Goal: Obtain resource: Obtain resource

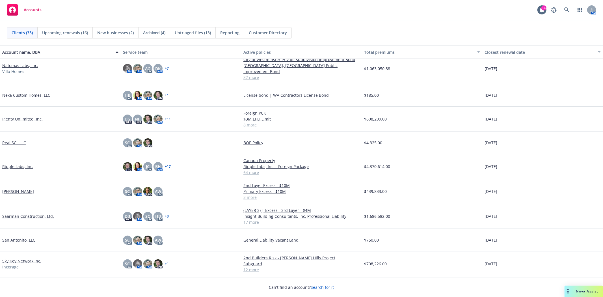
scroll to position [377, 0]
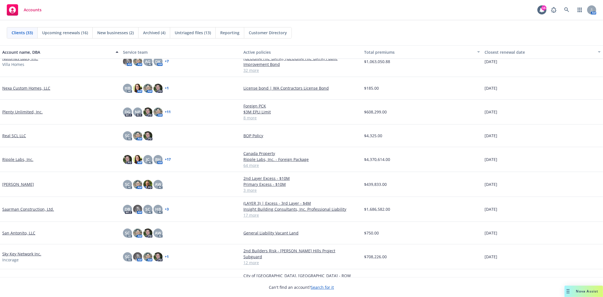
click at [33, 206] on link "Saarman Construction, Ltd." at bounding box center [28, 209] width 52 height 6
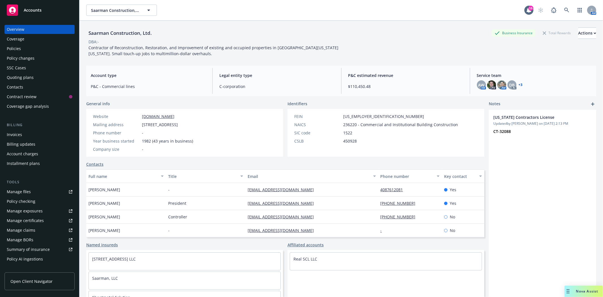
click at [13, 74] on div "Quoting plans" at bounding box center [20, 77] width 27 height 9
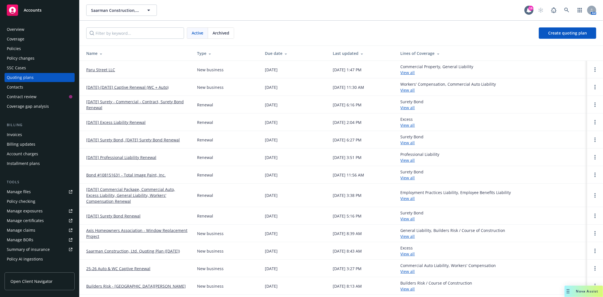
click at [104, 69] on link "Paru Street LLC" at bounding box center [100, 70] width 29 height 6
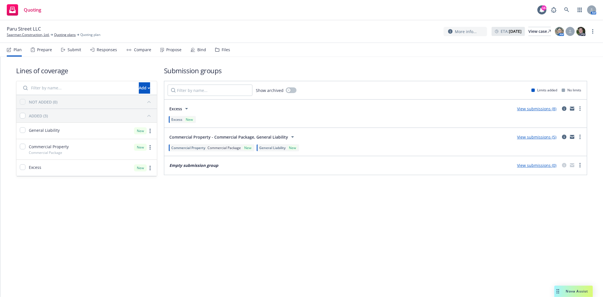
click at [228, 49] on nav "Plan Prepare Submit Responses Compare Propose Bind Files" at bounding box center [301, 50] width 589 height 14
click at [222, 51] on div "Files" at bounding box center [226, 49] width 8 height 5
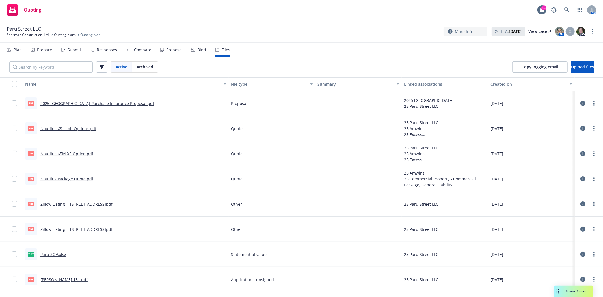
click at [71, 176] on link "Nautilus Package Quote.pdf" at bounding box center [66, 178] width 53 height 5
click at [85, 103] on link "2025 [GEOGRAPHIC_DATA] Purchase Insurance Proposal.pdf" at bounding box center [97, 103] width 114 height 5
